Goal: Navigation & Orientation: Find specific page/section

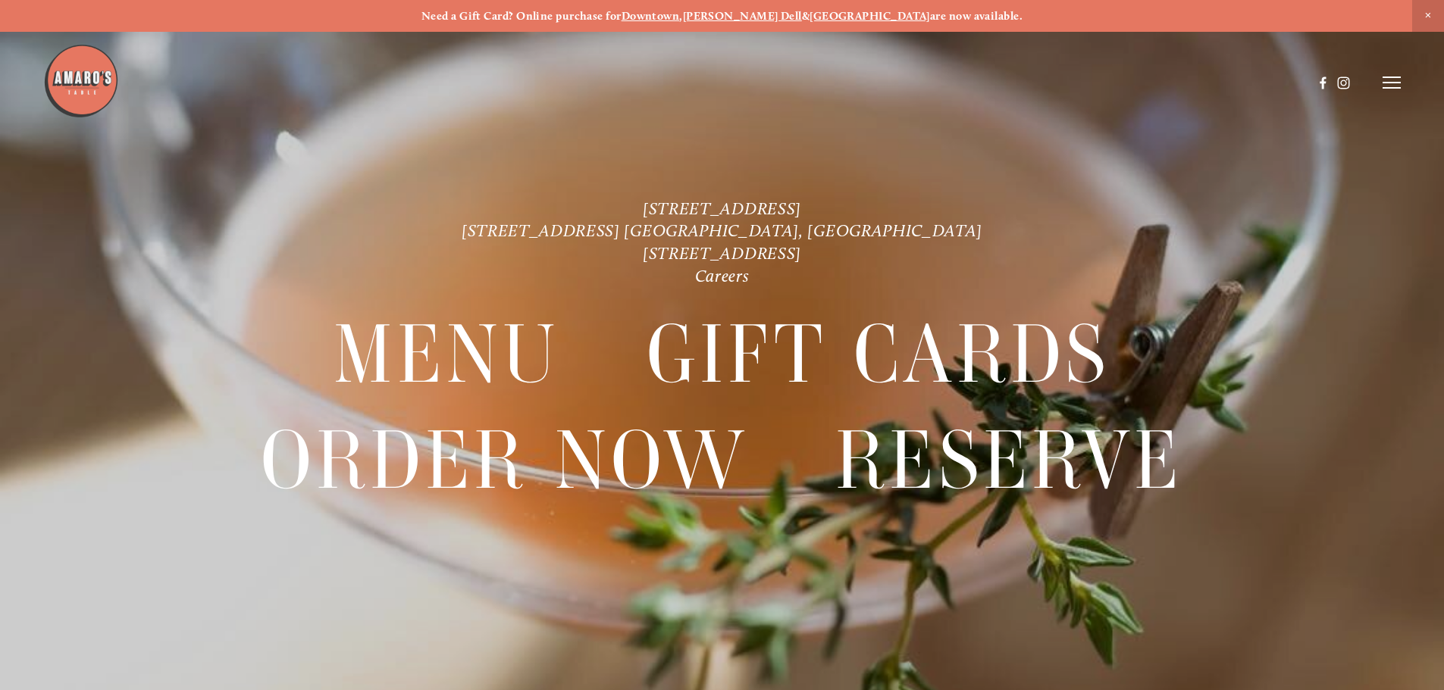
click at [1429, 13] on span "Close Announcement" at bounding box center [1428, 16] width 32 height 32
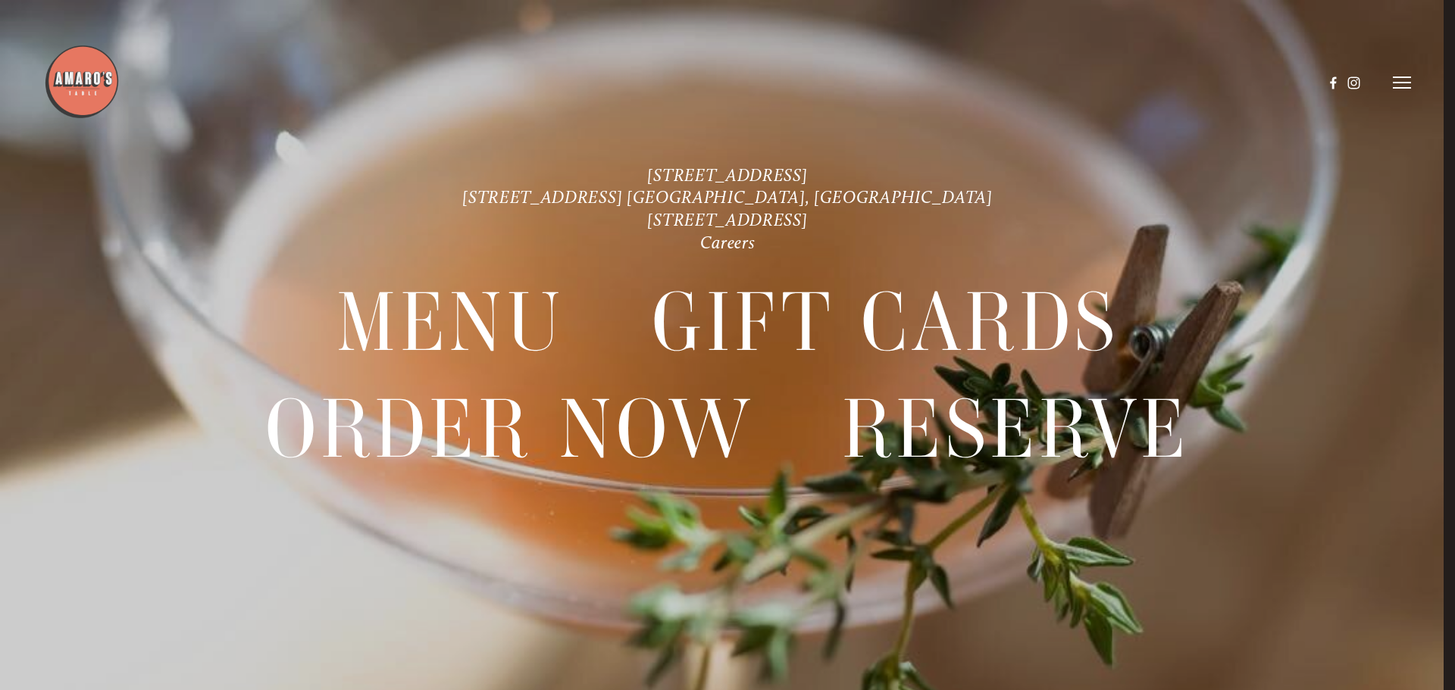
click at [1402, 85] on icon at bounding box center [1402, 83] width 18 height 14
click at [1190, 81] on span "Visit" at bounding box center [1196, 82] width 26 height 14
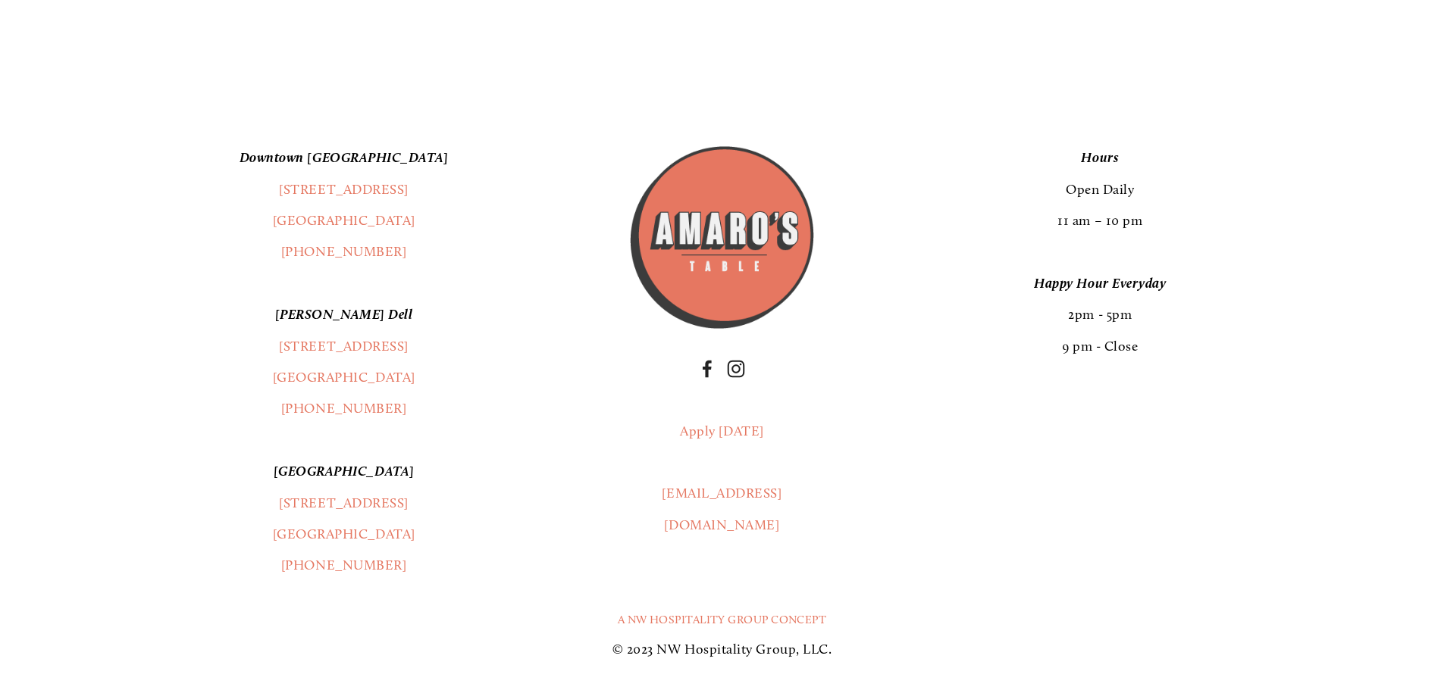
scroll to position [4058, 0]
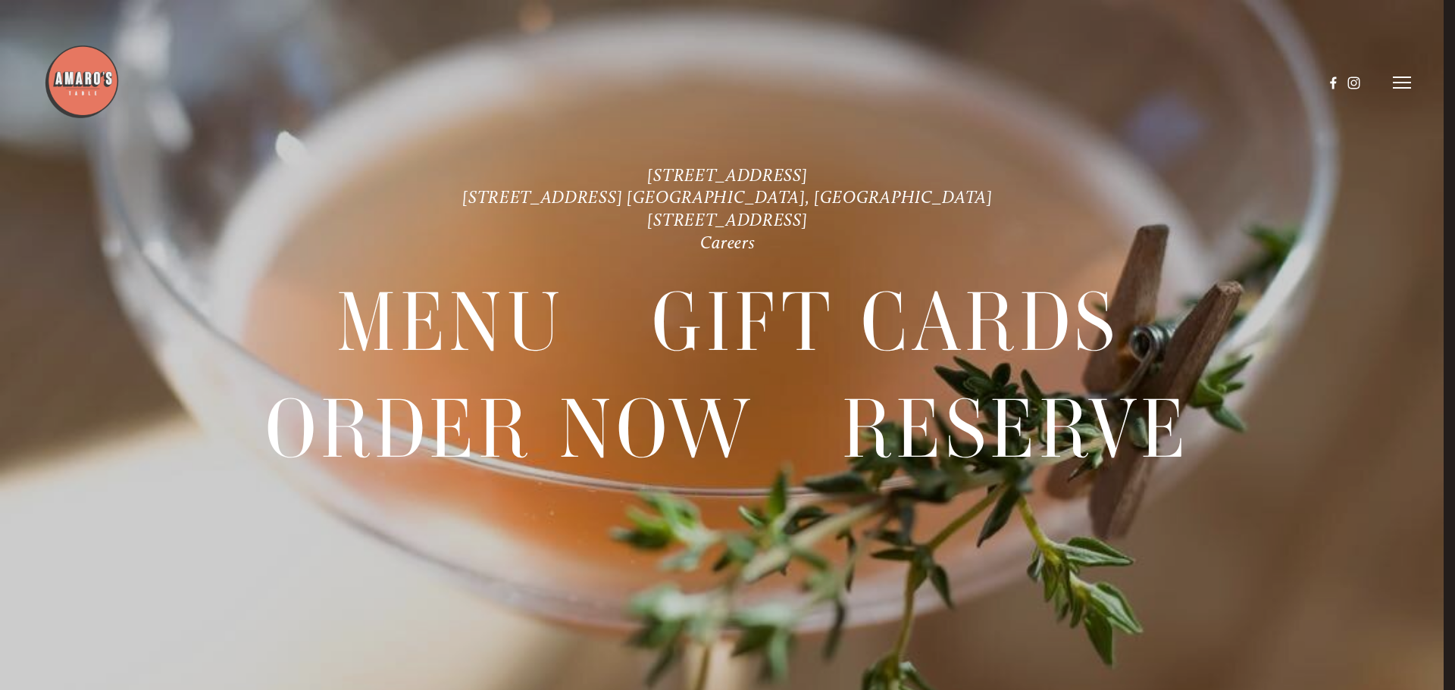
click at [1410, 70] on header "Menu Order Now Visit Gallery 0" at bounding box center [728, 82] width 1368 height 165
click at [1401, 83] on line at bounding box center [1402, 83] width 18 height 0
